Goal: Information Seeking & Learning: Learn about a topic

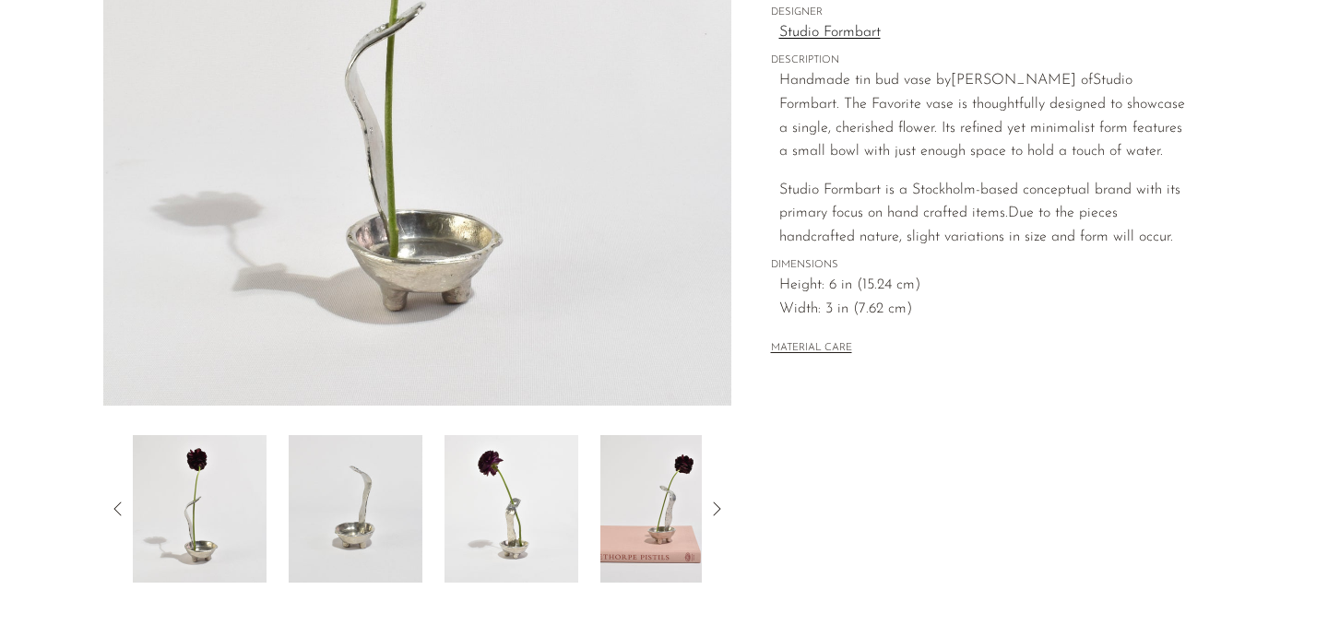
scroll to position [427, 0]
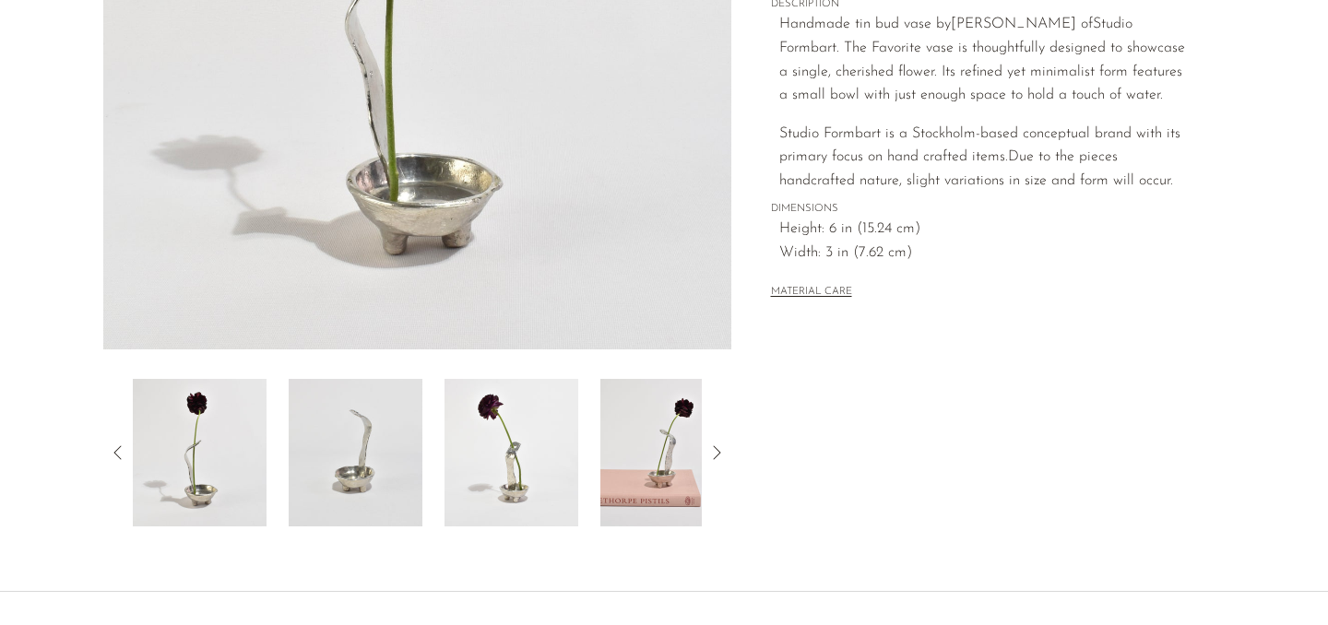
click at [371, 460] on img at bounding box center [356, 453] width 134 height 148
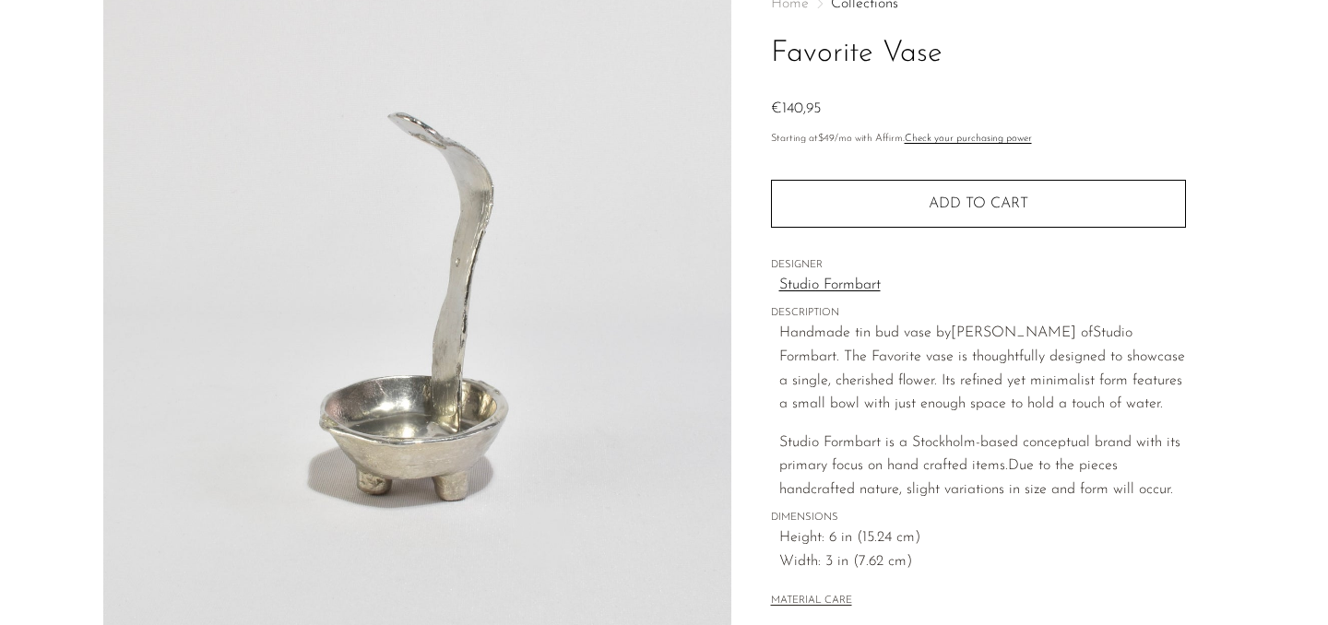
scroll to position [112, 0]
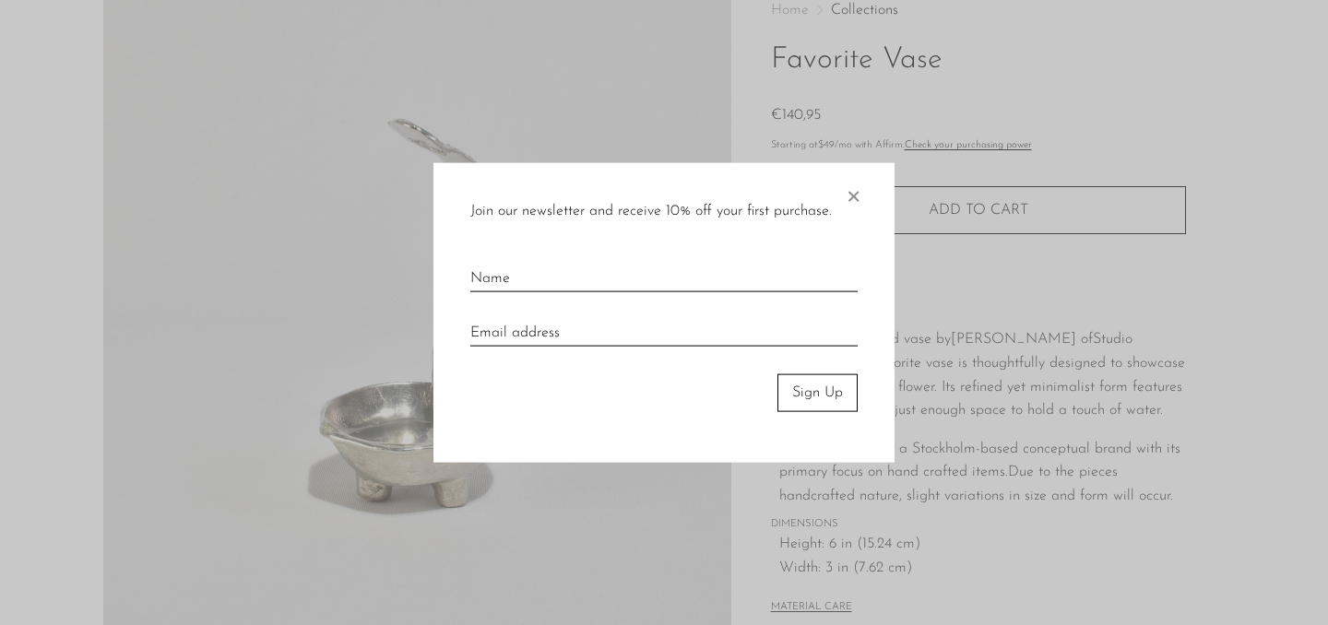
click at [852, 194] on span "×" at bounding box center [853, 192] width 18 height 59
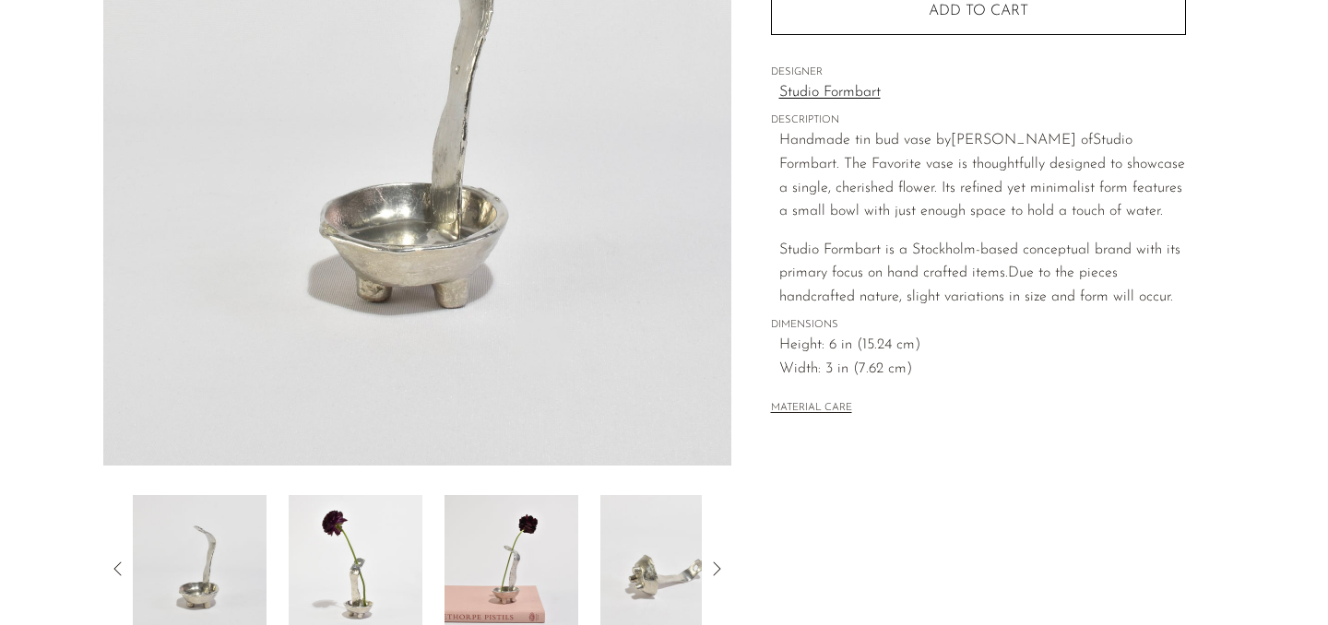
scroll to position [0, 0]
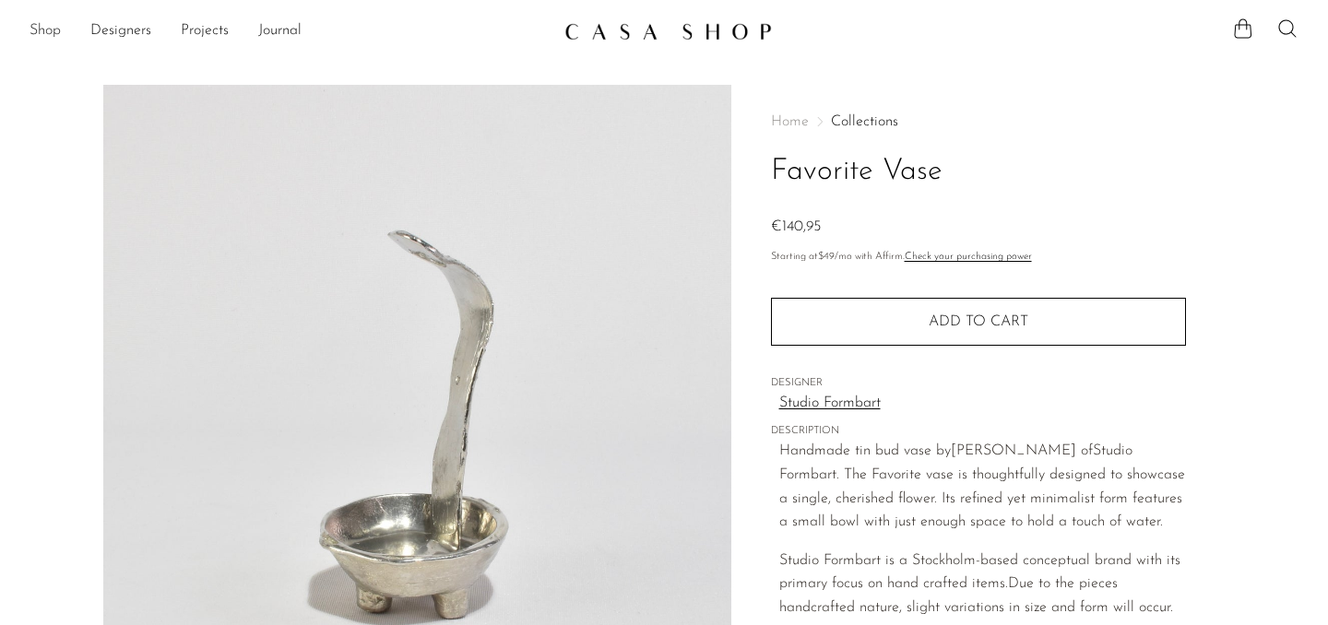
click at [50, 34] on link "Shop" at bounding box center [45, 31] width 31 height 24
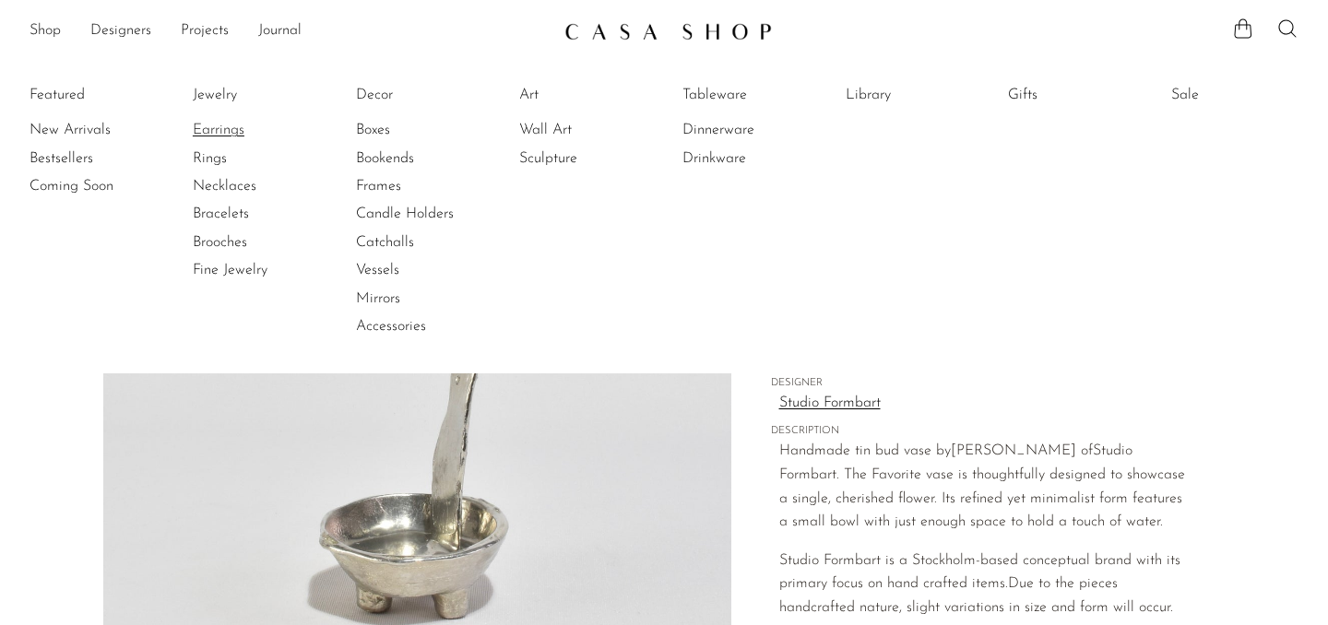
click at [207, 123] on link "Earrings" at bounding box center [262, 130] width 138 height 20
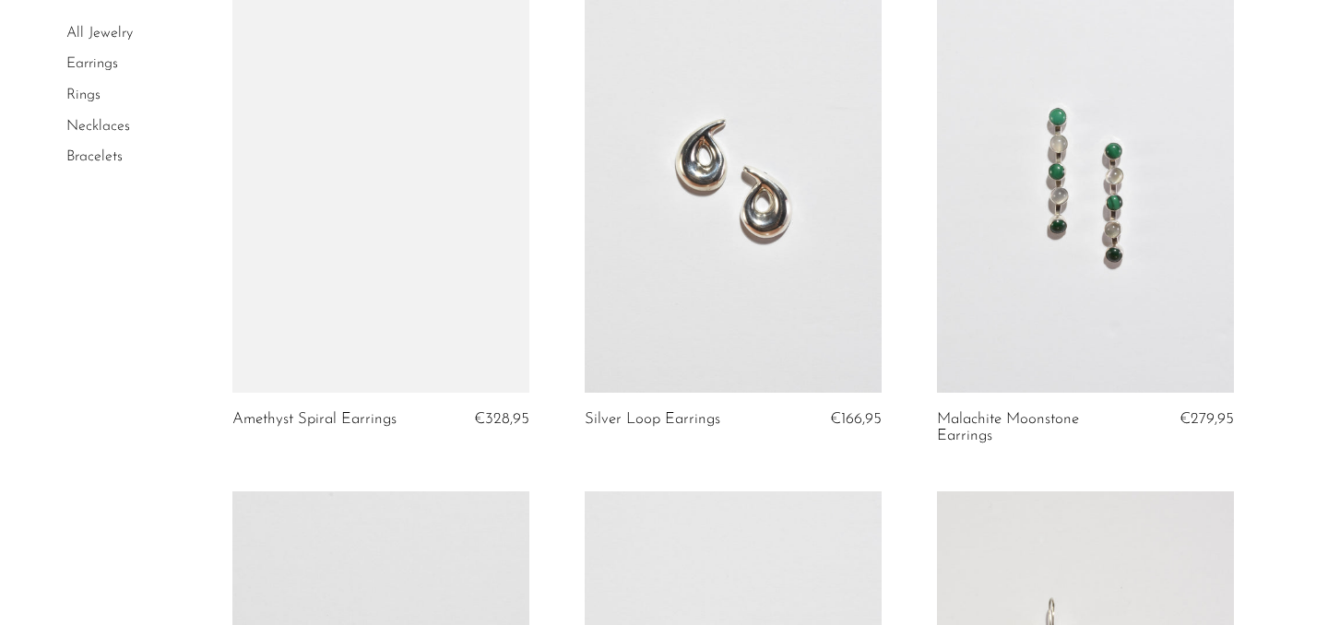
scroll to position [3823, 0]
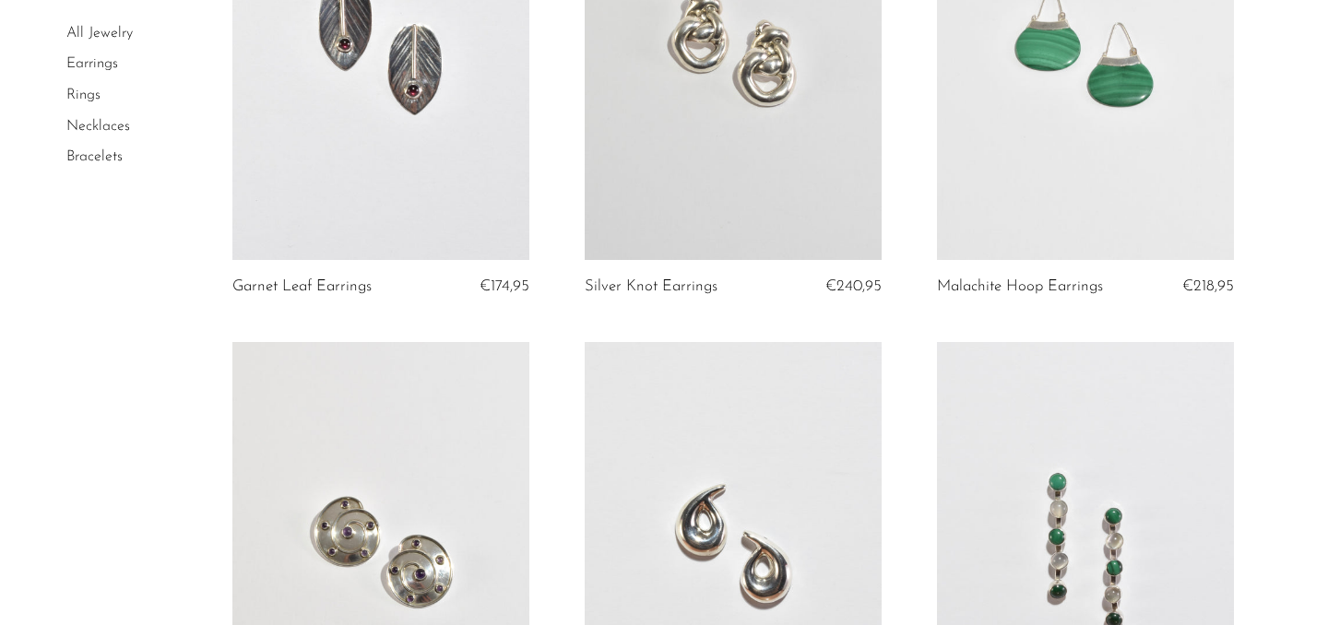
click at [87, 97] on link "Rings" at bounding box center [83, 95] width 34 height 15
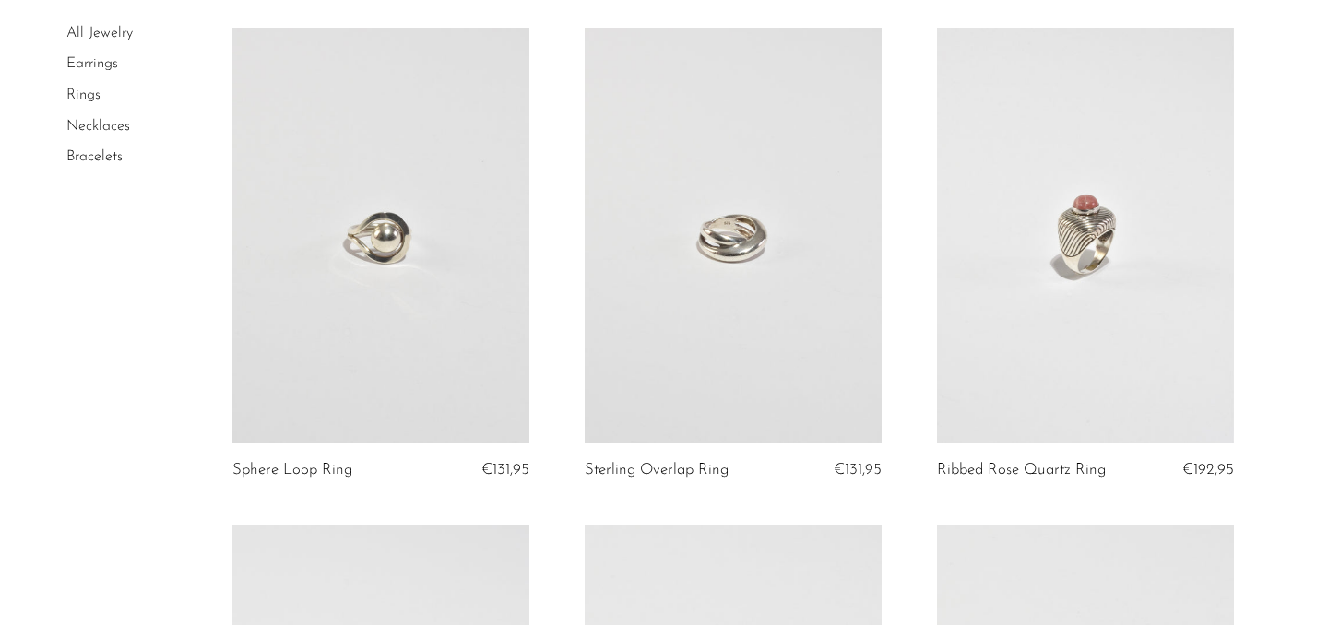
scroll to position [2174, 0]
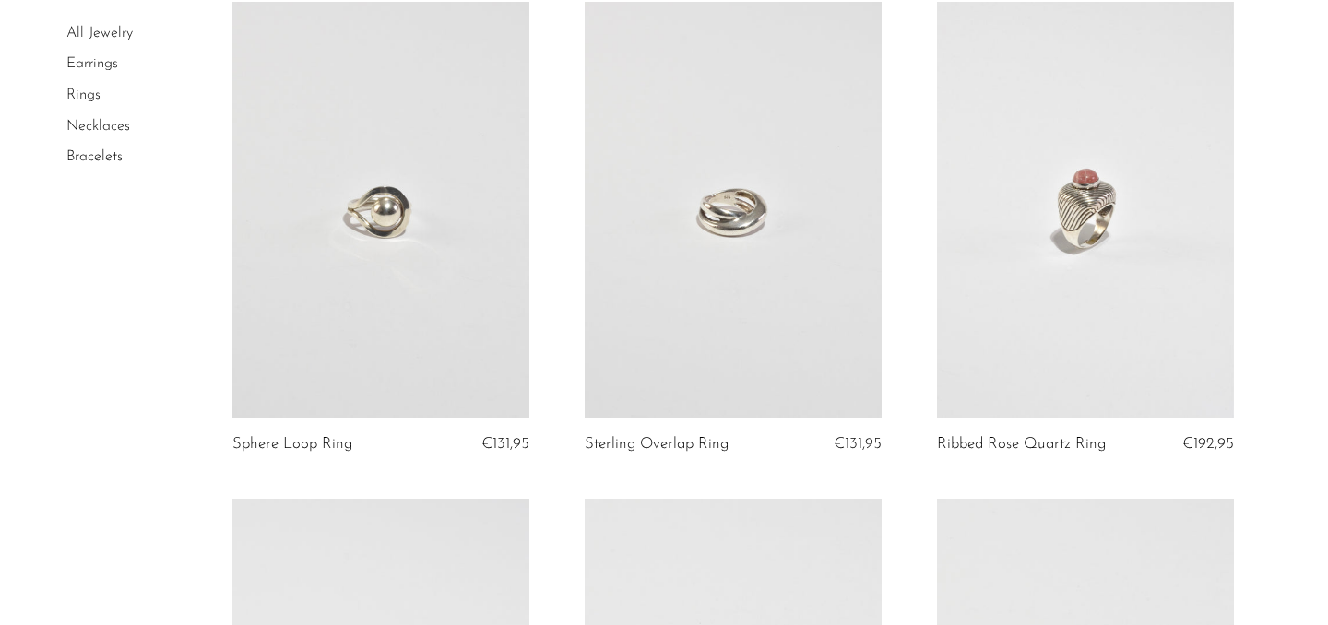
click at [427, 241] on link at bounding box center [380, 210] width 297 height 416
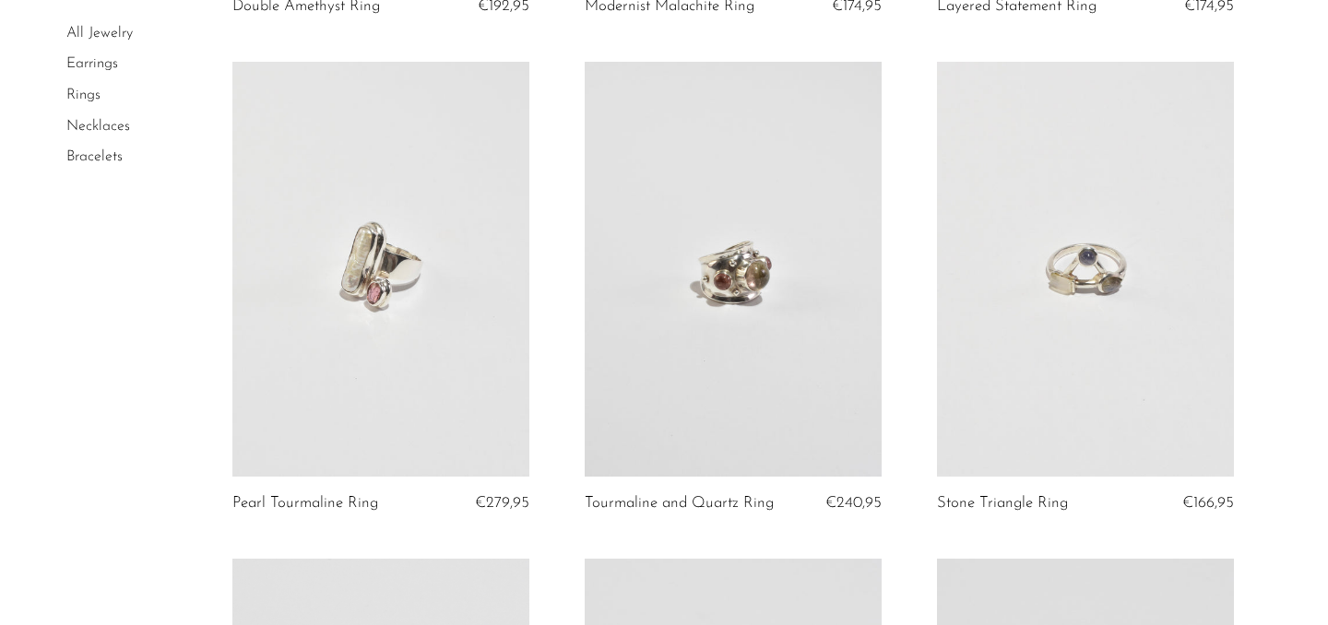
scroll to position [3608, 0]
click at [427, 265] on link at bounding box center [380, 268] width 297 height 416
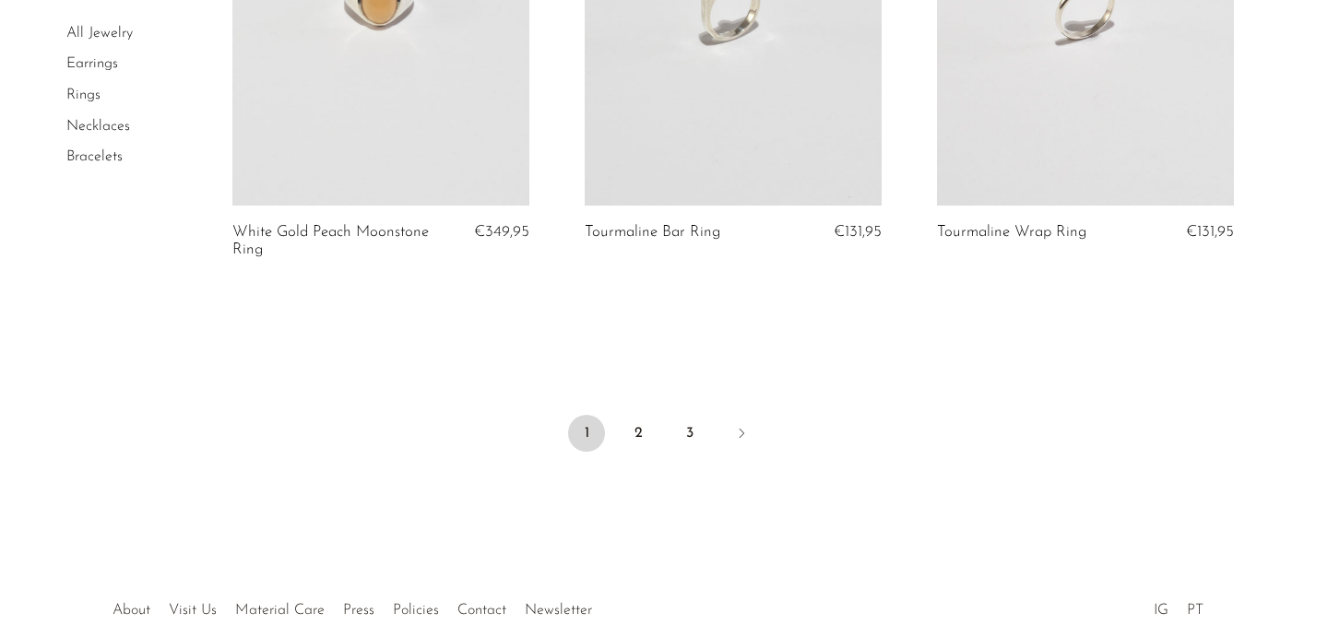
scroll to position [5874, 0]
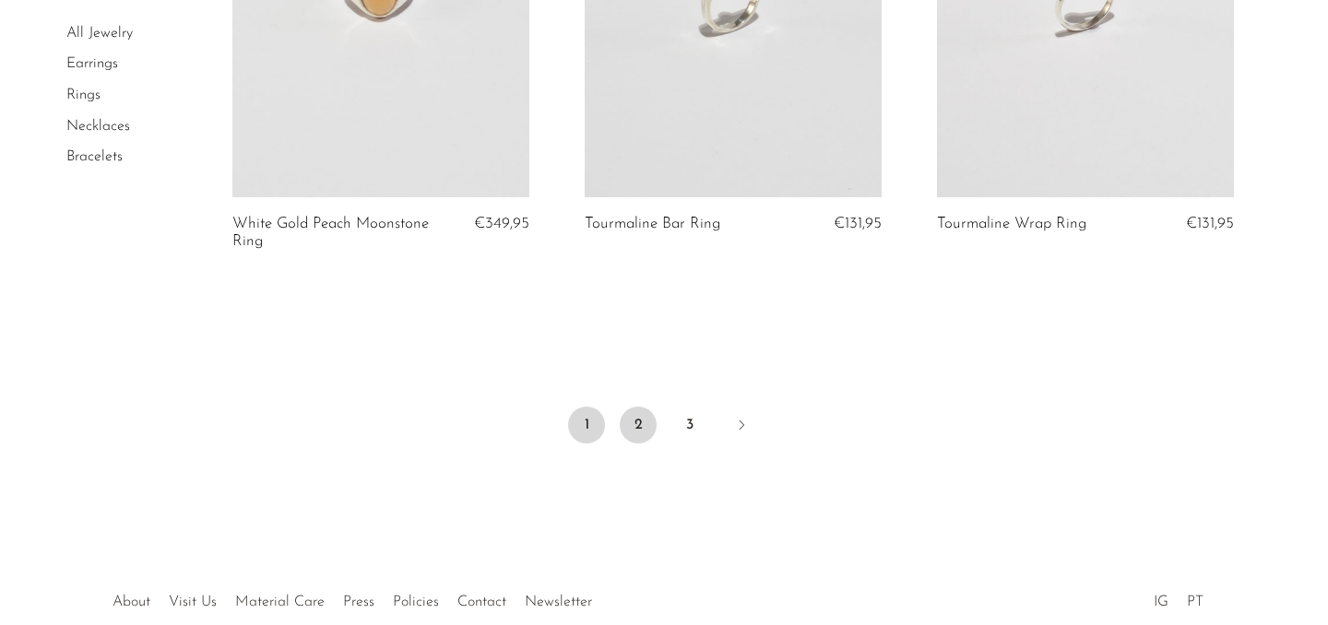
click at [639, 417] on link "2" at bounding box center [638, 425] width 37 height 37
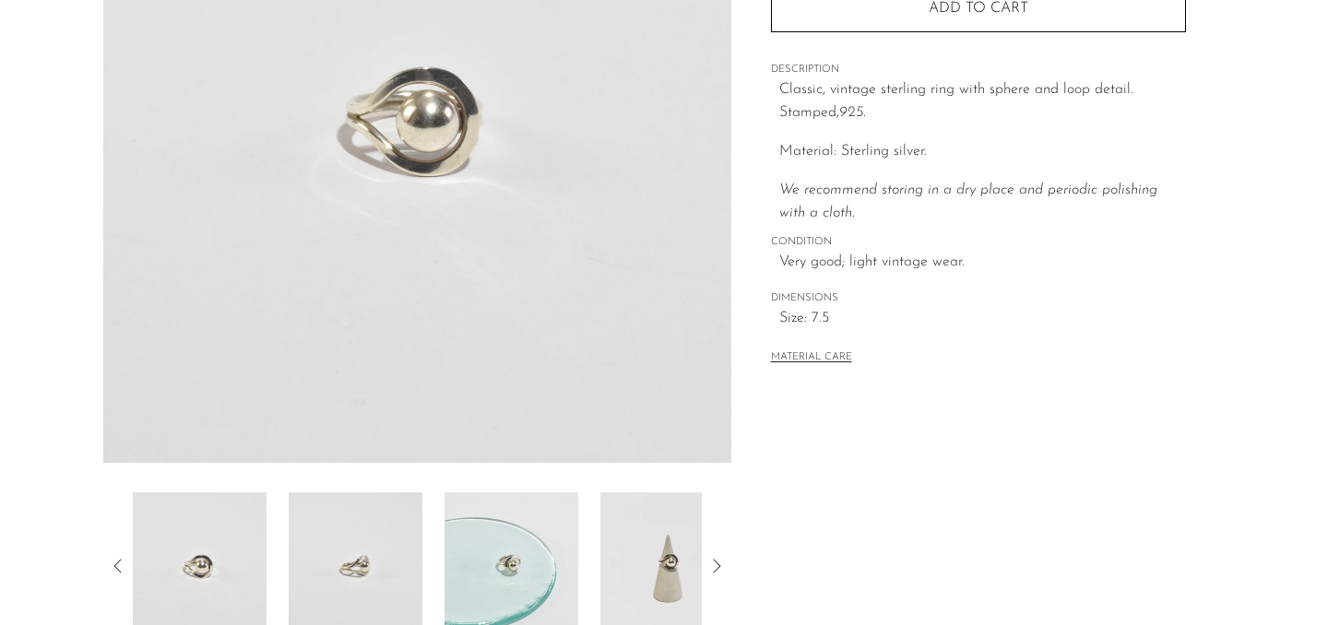
scroll to position [431, 0]
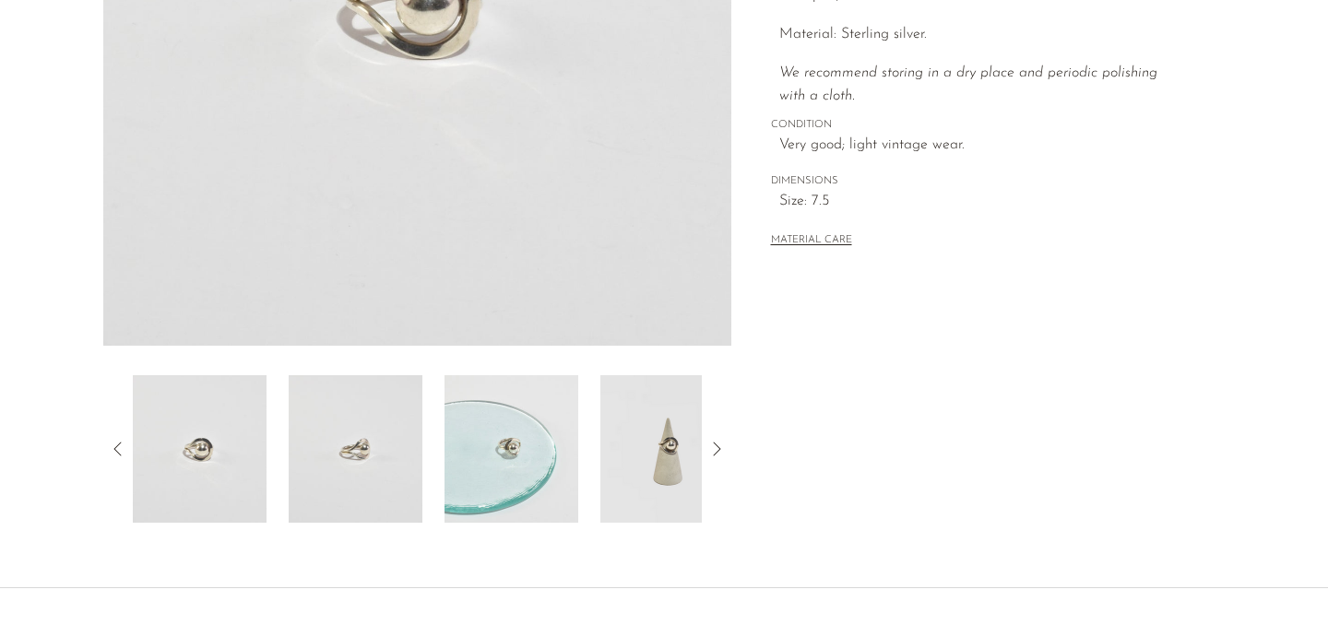
click at [668, 447] on img at bounding box center [667, 449] width 134 height 148
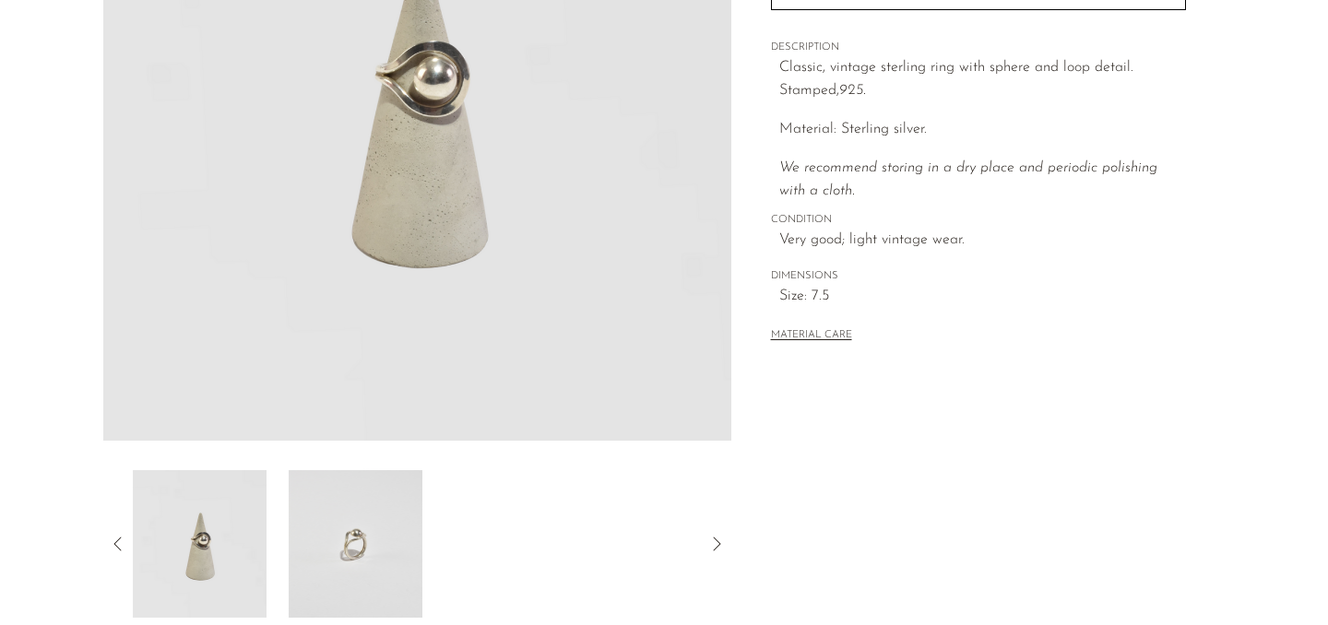
scroll to position [314, 0]
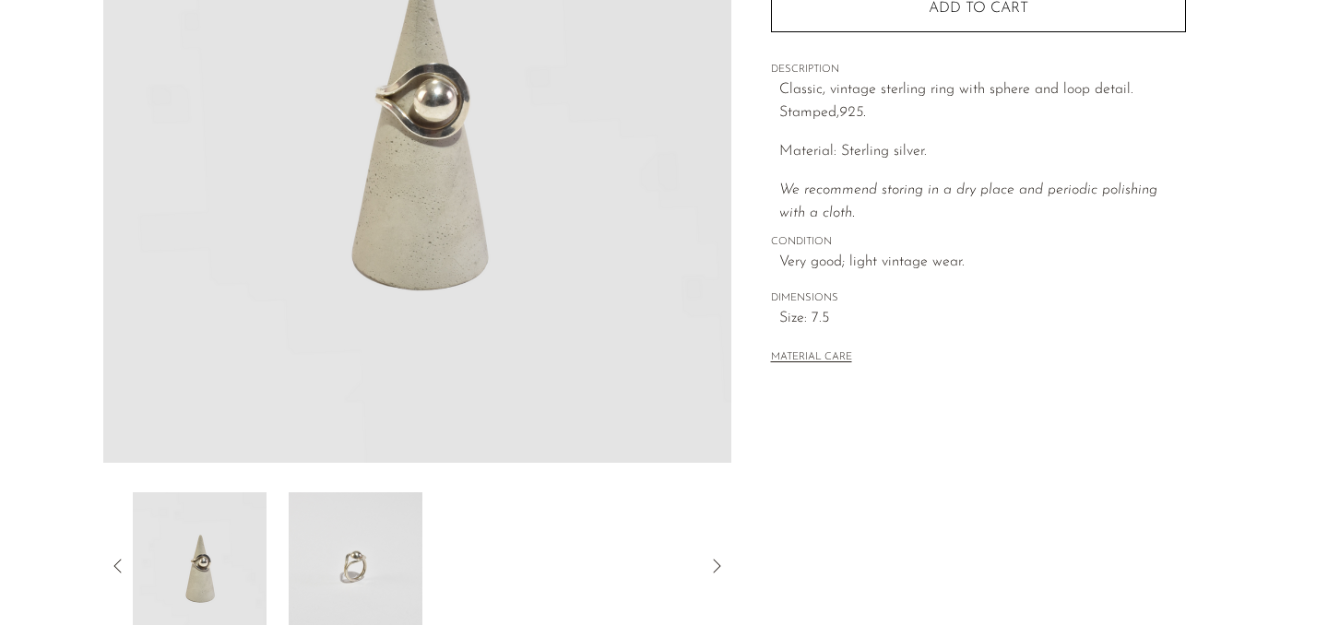
click at [218, 577] on img at bounding box center [200, 566] width 134 height 148
click at [208, 576] on img at bounding box center [200, 566] width 134 height 148
click at [121, 566] on icon at bounding box center [118, 566] width 22 height 22
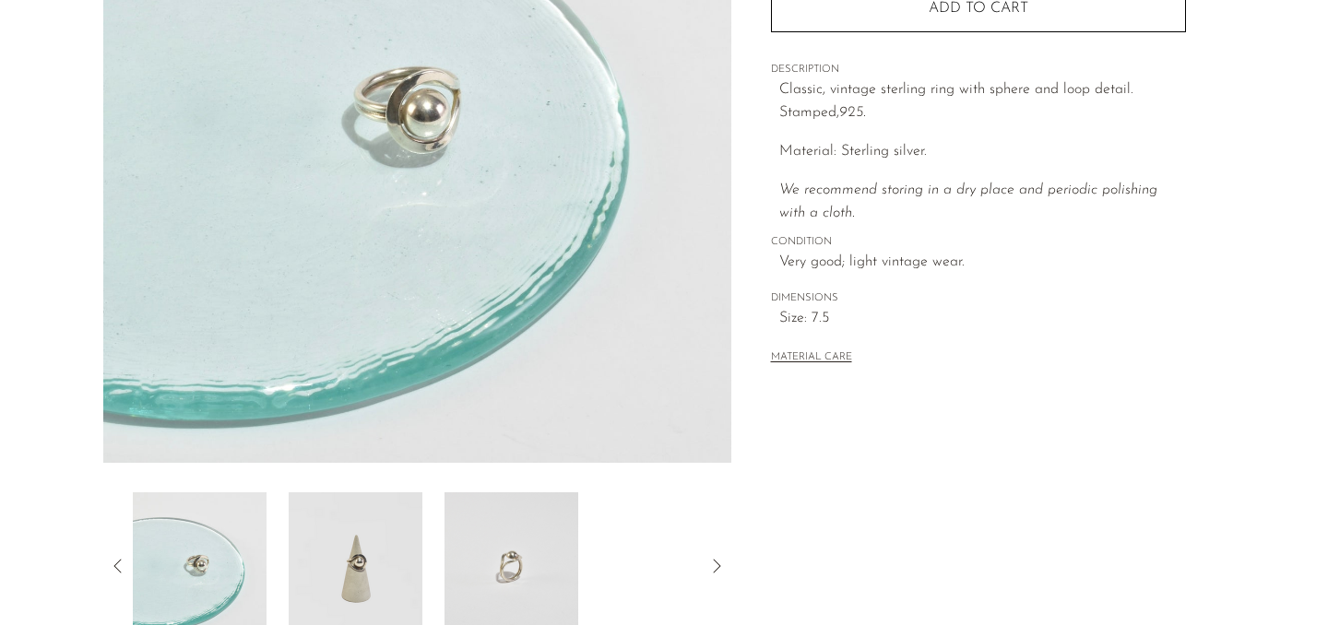
click at [230, 585] on img at bounding box center [200, 566] width 134 height 148
click at [359, 568] on img at bounding box center [356, 566] width 134 height 148
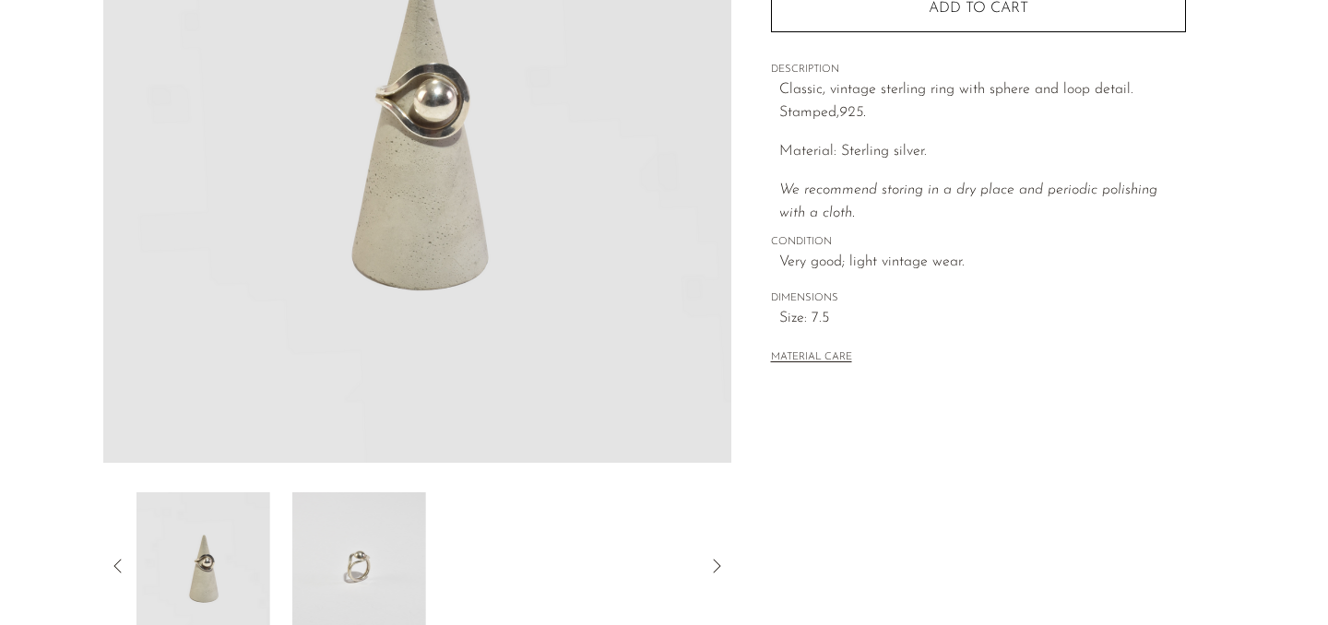
scroll to position [0, 0]
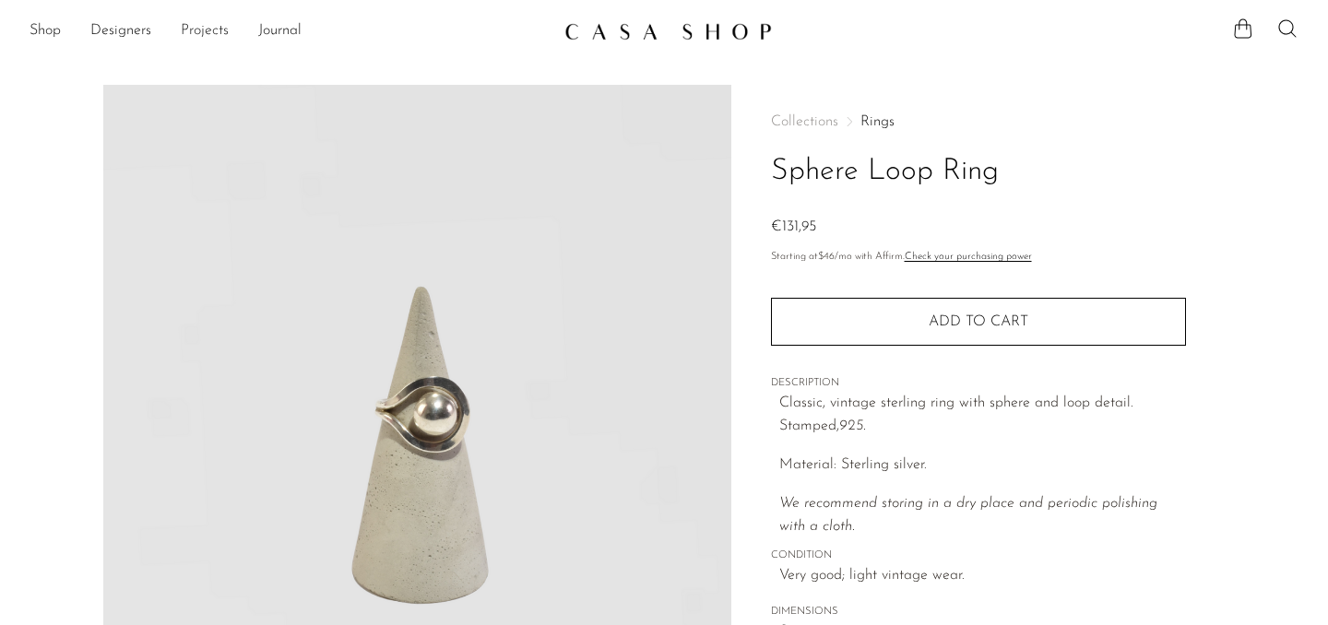
click at [202, 26] on link "Projects" at bounding box center [205, 31] width 48 height 24
click at [114, 29] on link "Designers" at bounding box center [120, 31] width 61 height 24
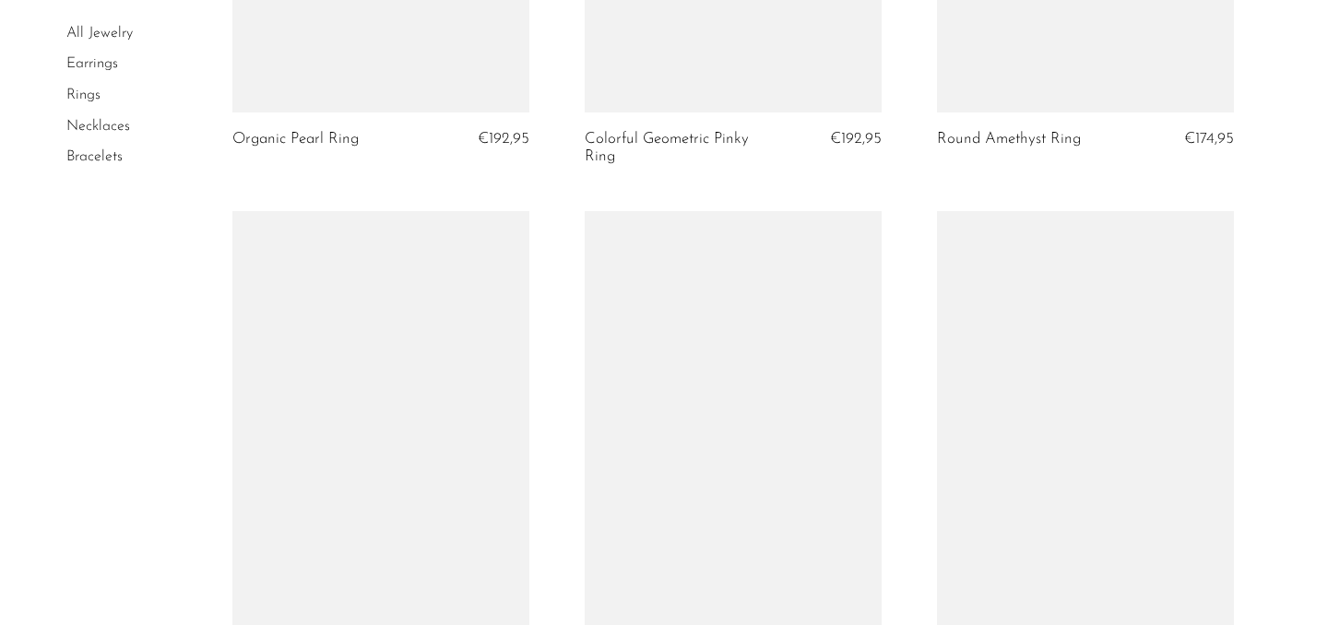
scroll to position [4639, 0]
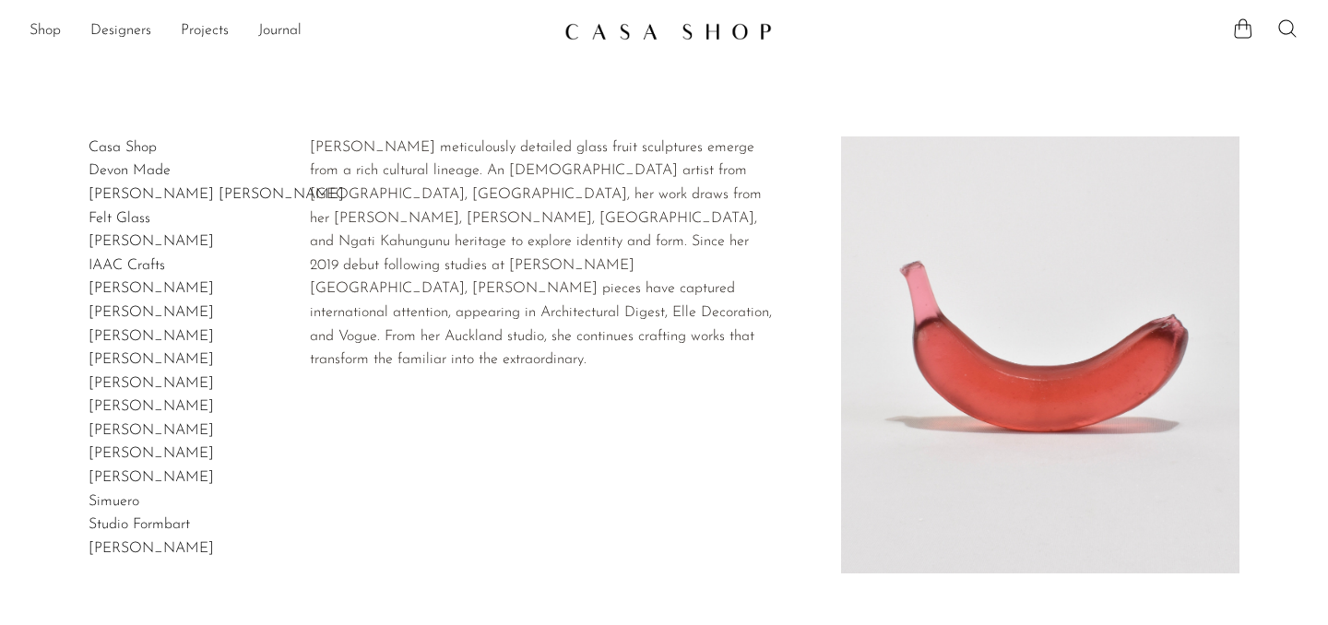
click at [117, 169] on link "Devon Made" at bounding box center [130, 170] width 82 height 15
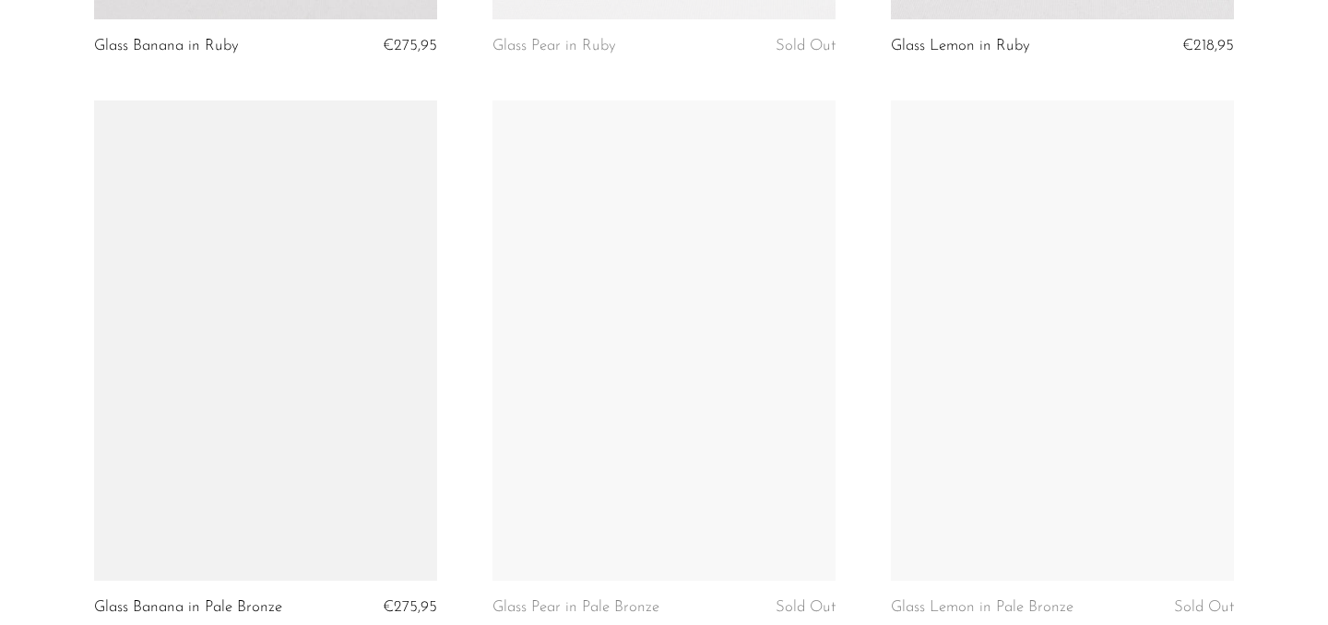
scroll to position [946, 0]
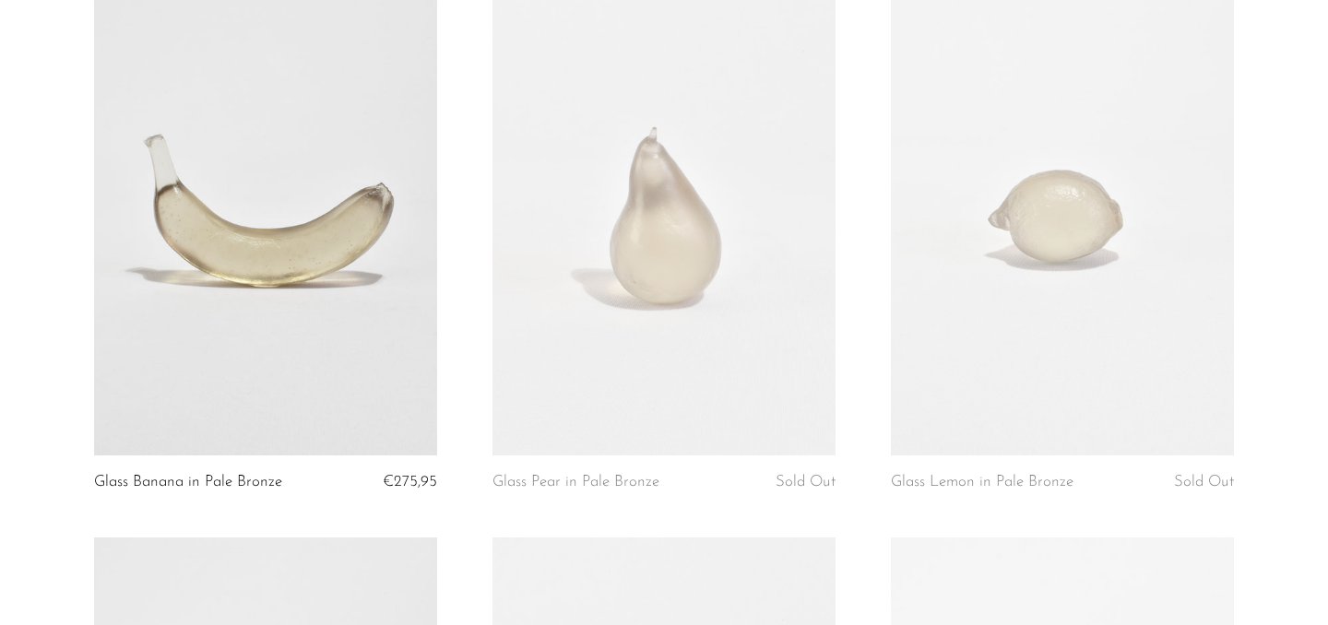
click at [367, 345] on link at bounding box center [265, 215] width 343 height 480
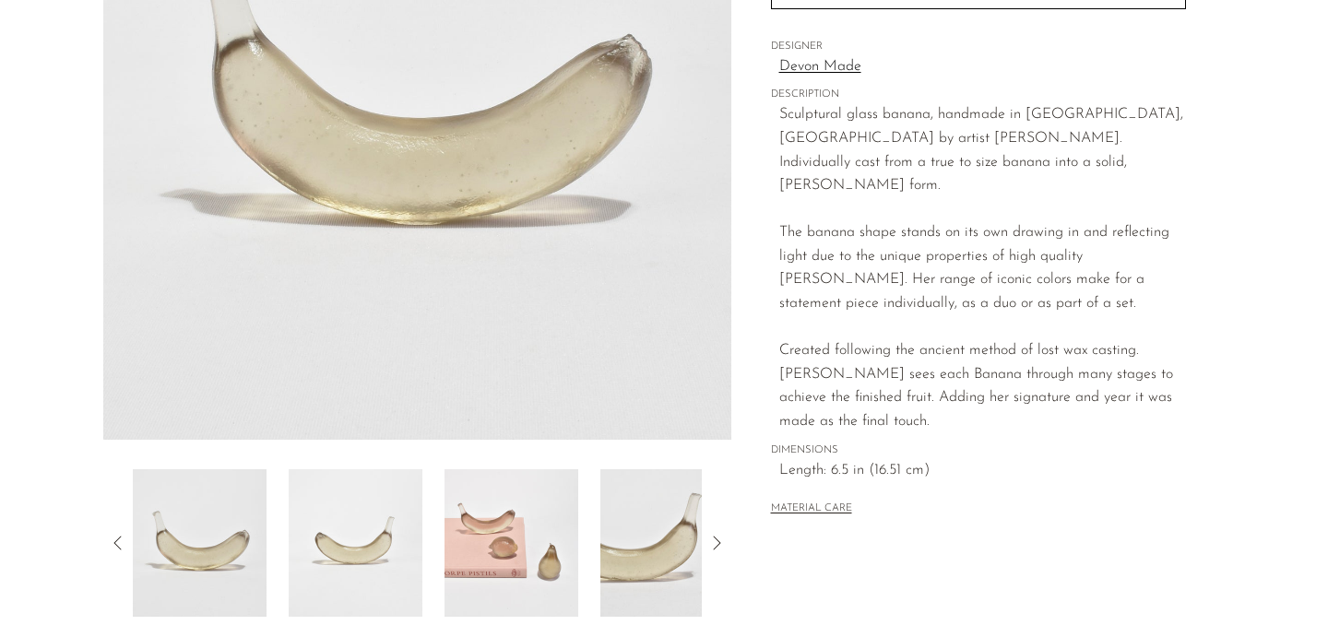
scroll to position [339, 0]
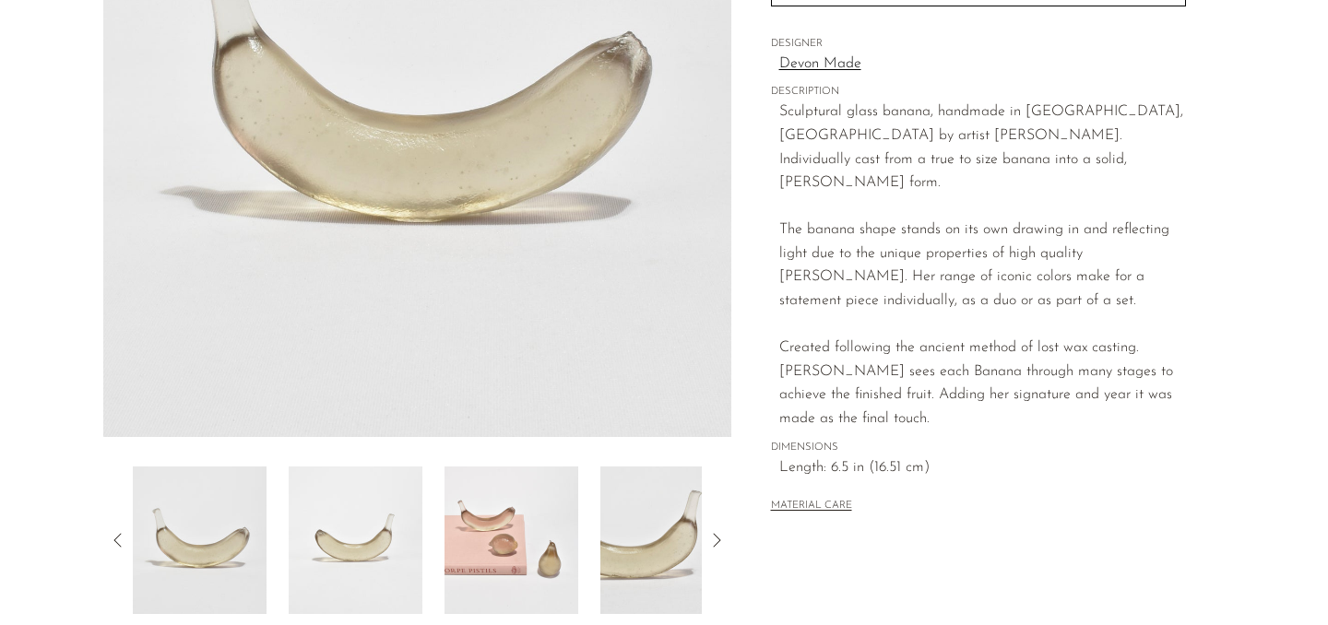
click at [376, 566] on img at bounding box center [356, 541] width 134 height 148
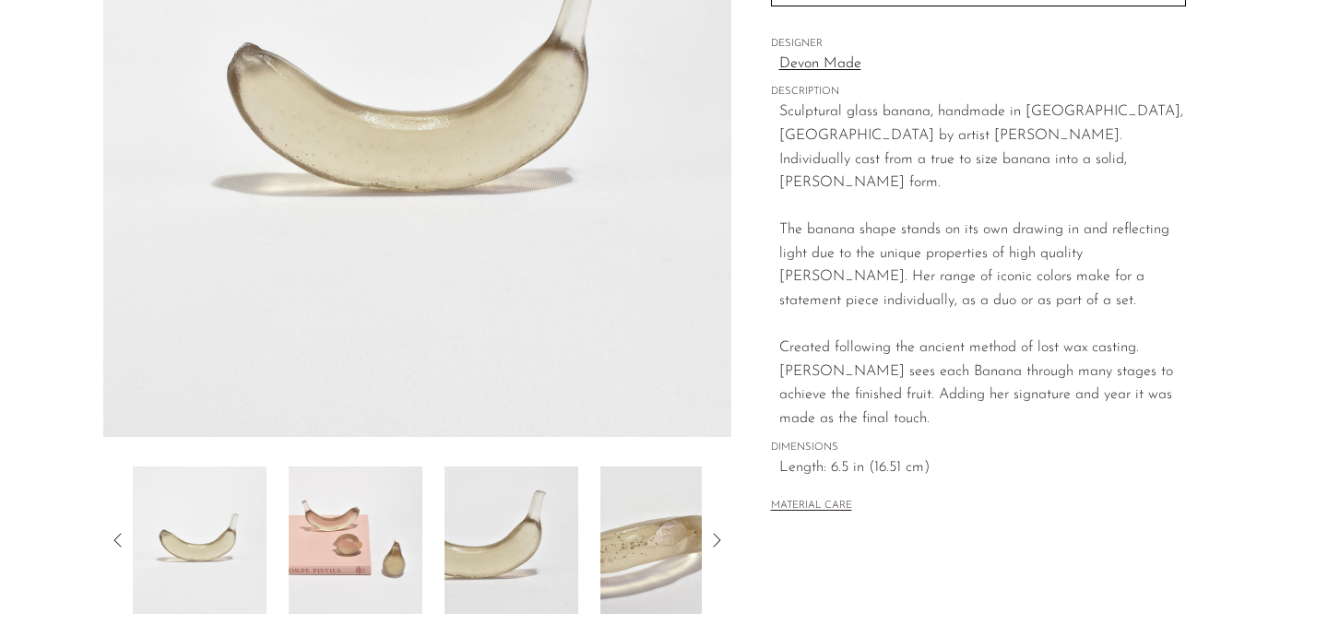
click at [384, 564] on img at bounding box center [356, 541] width 134 height 148
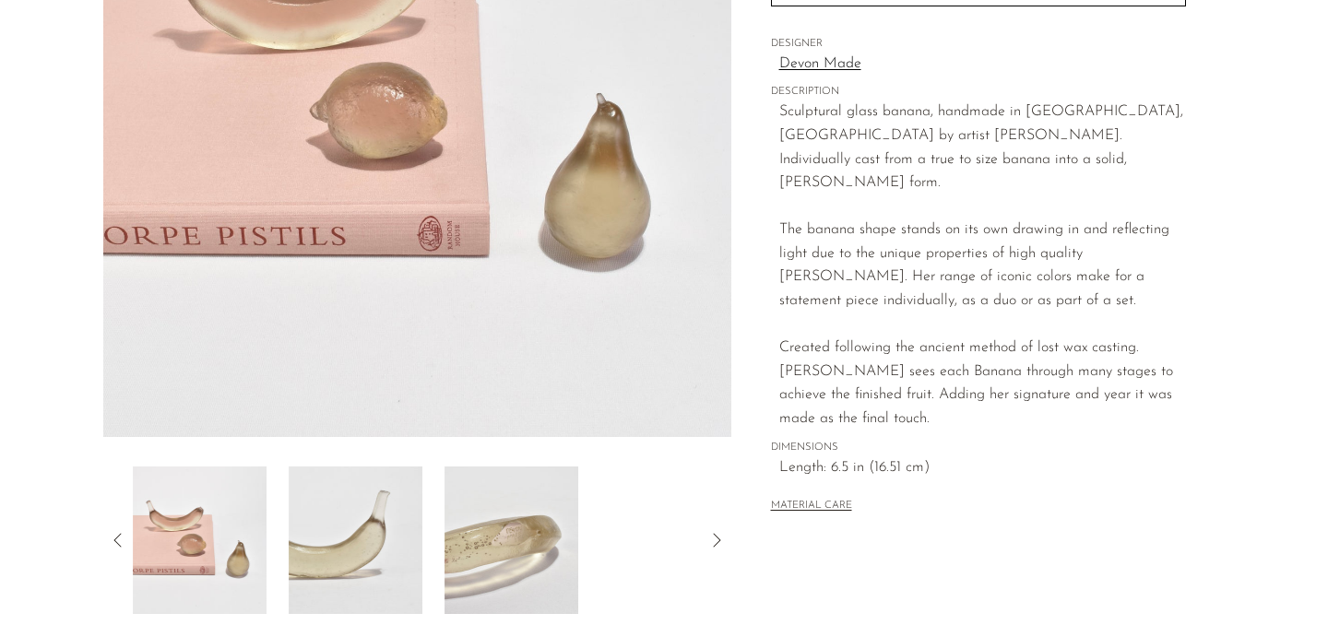
click at [426, 564] on div at bounding box center [417, 541] width 569 height 148
click at [475, 551] on img at bounding box center [512, 541] width 134 height 148
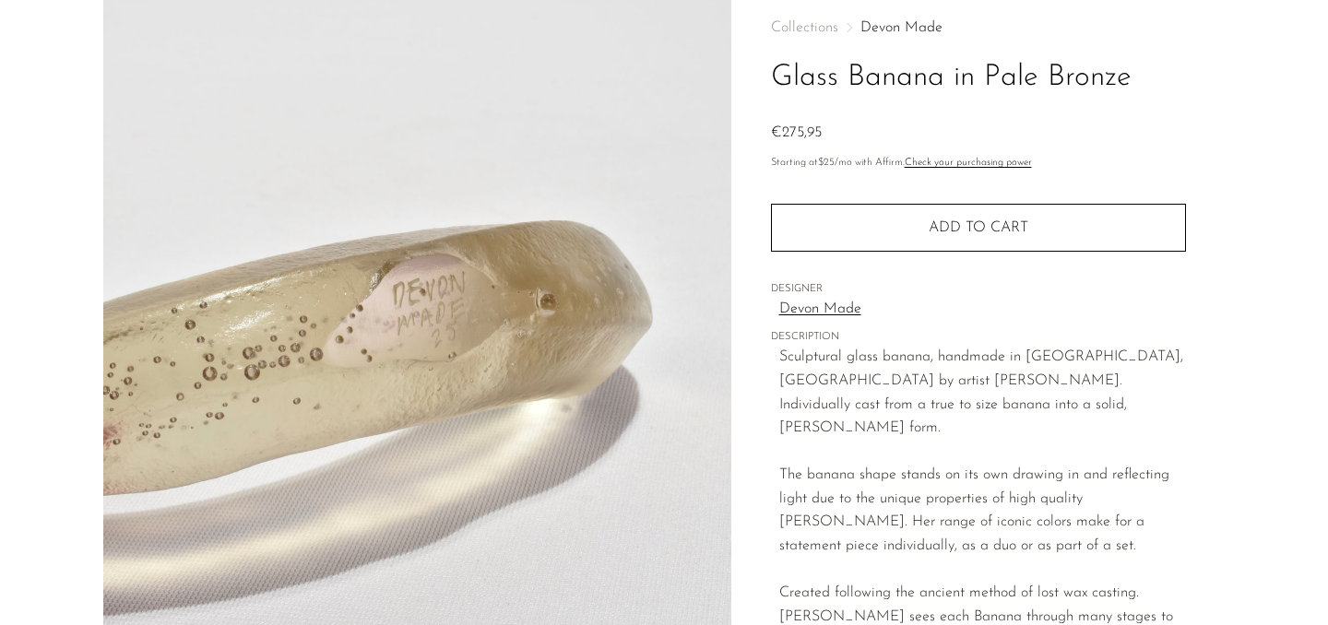
scroll to position [35, 0]
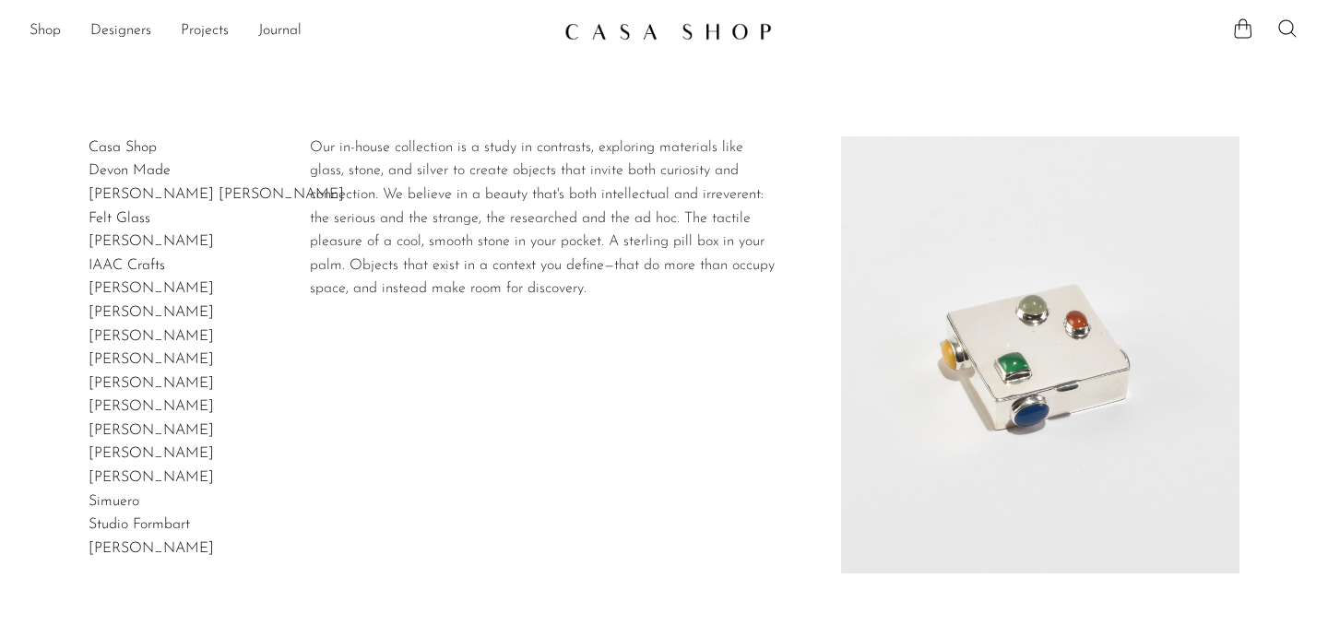
click at [130, 150] on link "Casa Shop" at bounding box center [123, 147] width 68 height 15
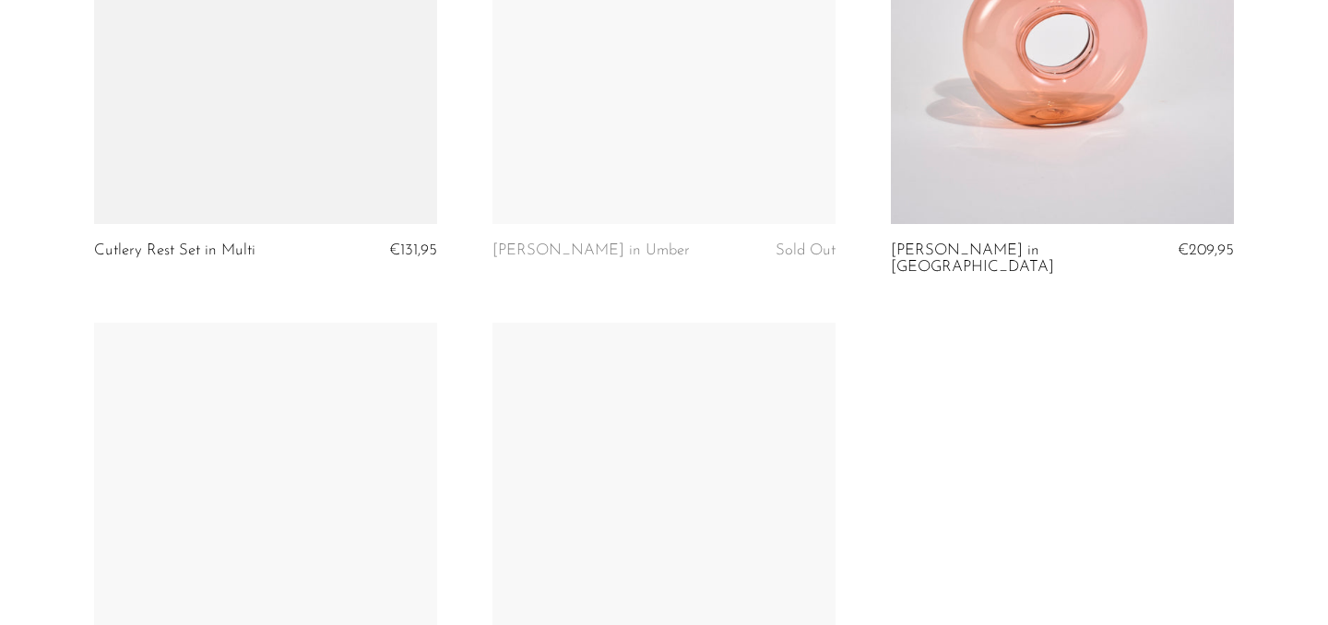
scroll to position [3384, 0]
